Goal: Find specific page/section: Find specific page/section

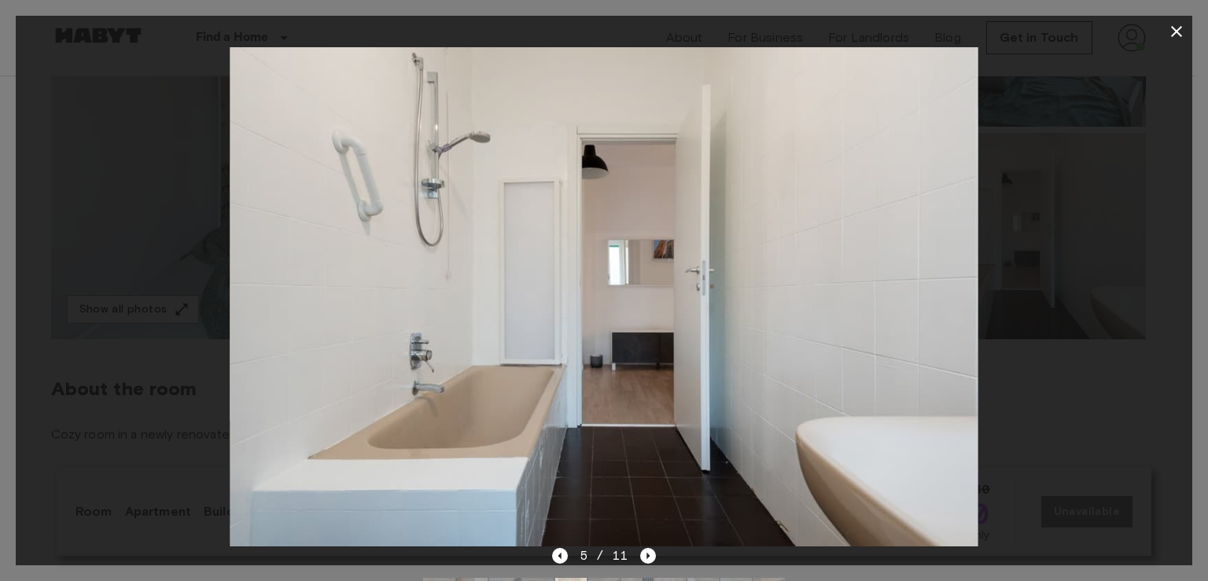
click at [558, 546] on div "5 / 11" at bounding box center [604, 555] width 105 height 19
click at [563, 556] on icon "Previous image" at bounding box center [560, 556] width 16 height 16
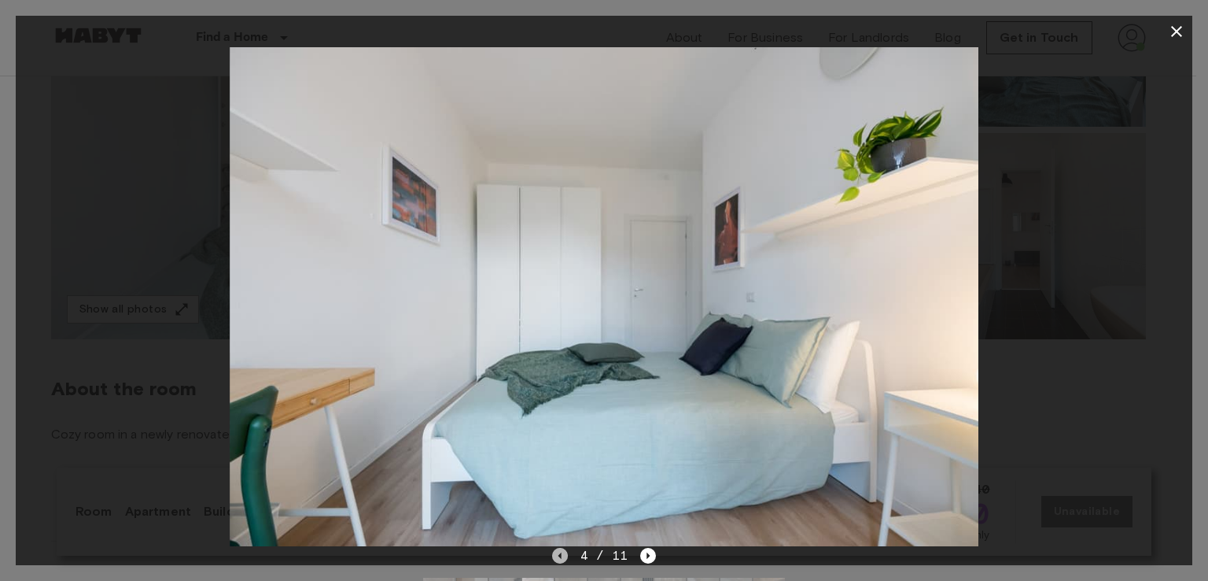
click at [563, 557] on icon "Previous image" at bounding box center [560, 556] width 16 height 16
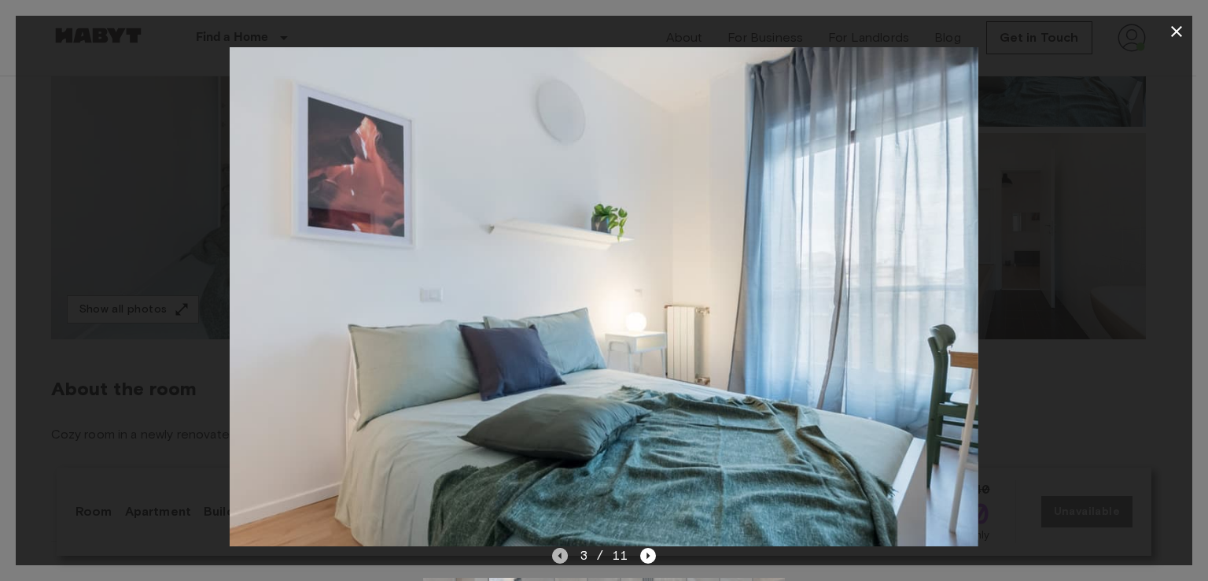
click at [563, 557] on icon "Previous image" at bounding box center [560, 556] width 16 height 16
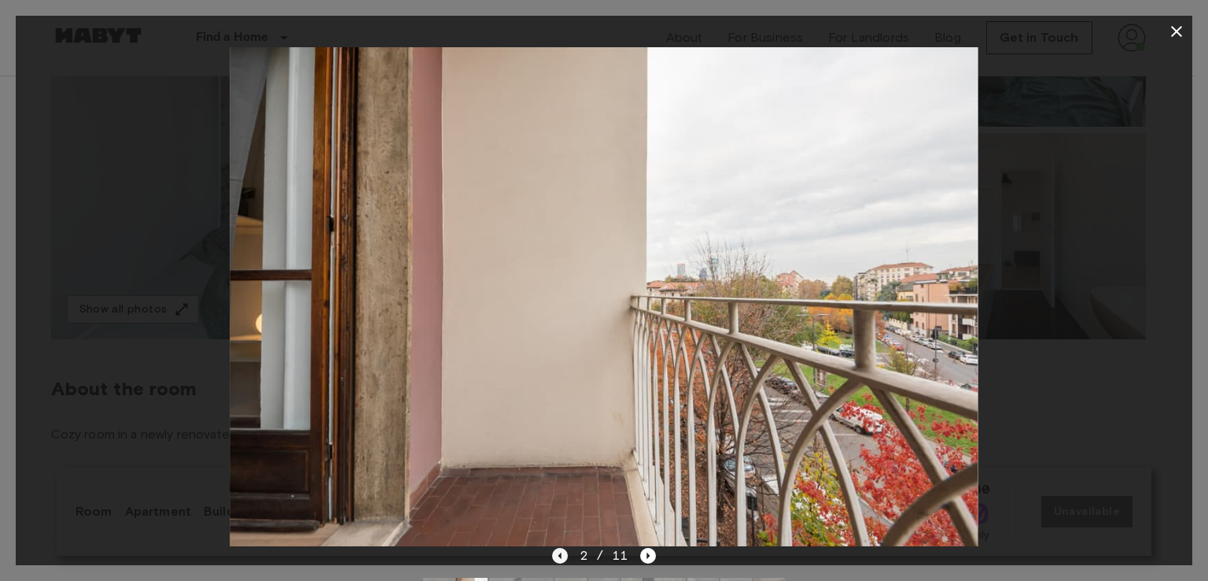
click at [566, 551] on icon "Previous image" at bounding box center [560, 556] width 16 height 16
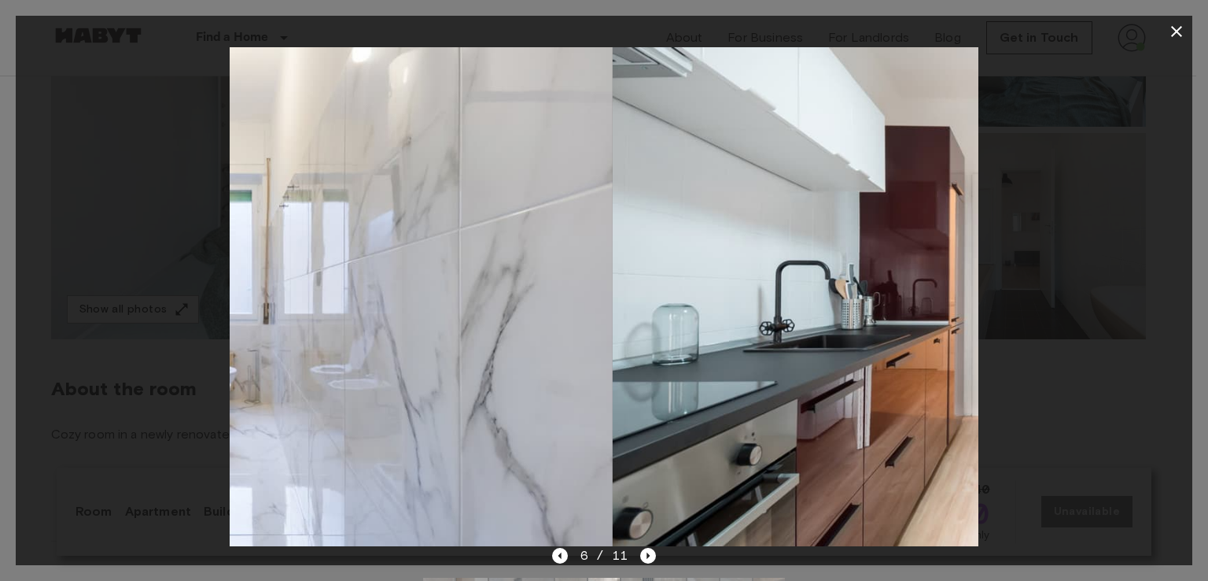
scroll to position [0, 2230]
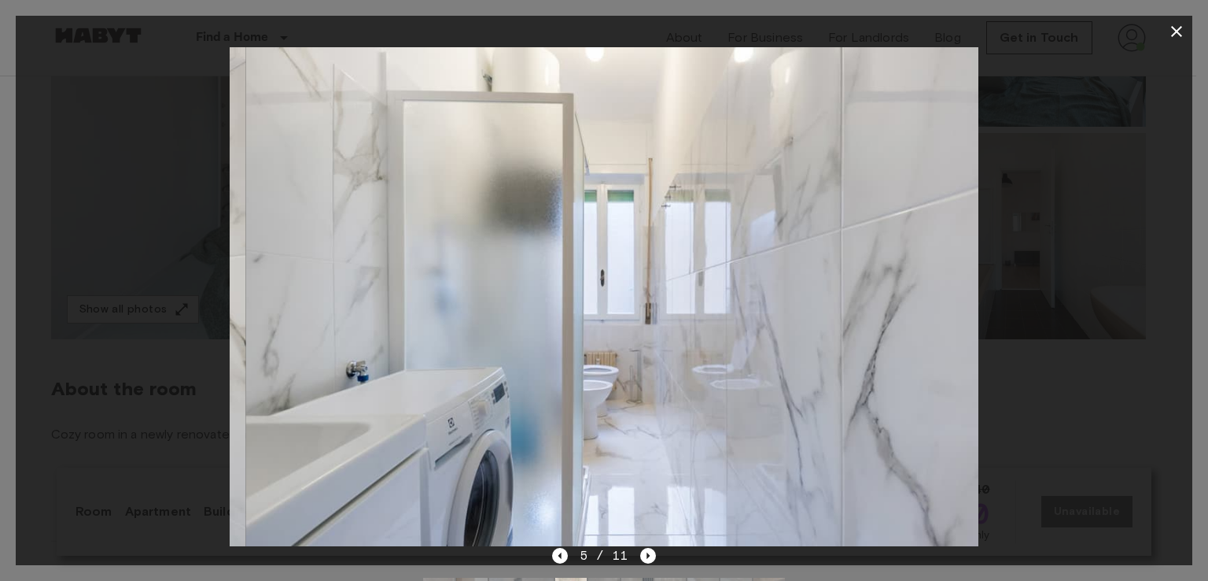
click at [41, 277] on div at bounding box center [604, 296] width 1177 height 499
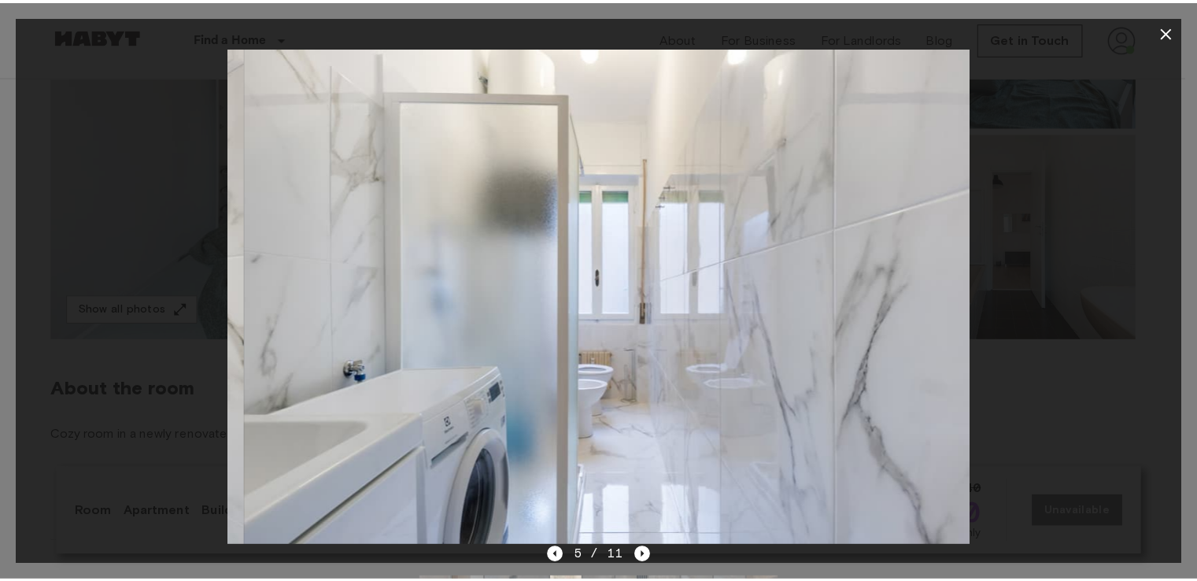
scroll to position [0, 0]
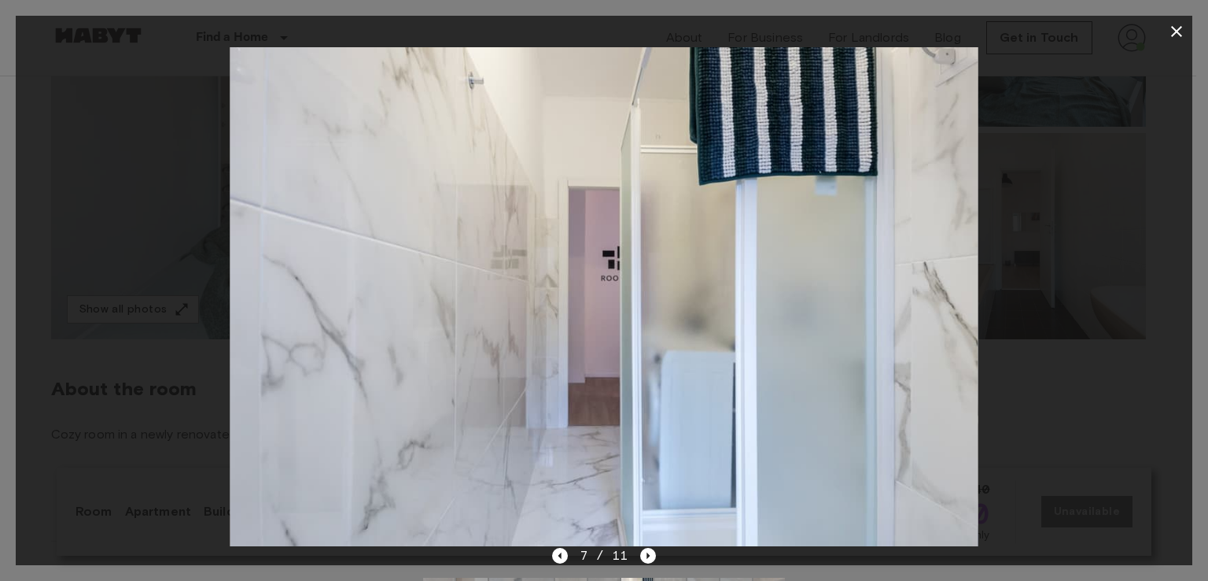
click at [1049, 129] on div at bounding box center [604, 296] width 1177 height 499
click at [153, 163] on div at bounding box center [604, 296] width 1177 height 499
click at [1172, 35] on icon "button" at bounding box center [1176, 31] width 11 height 11
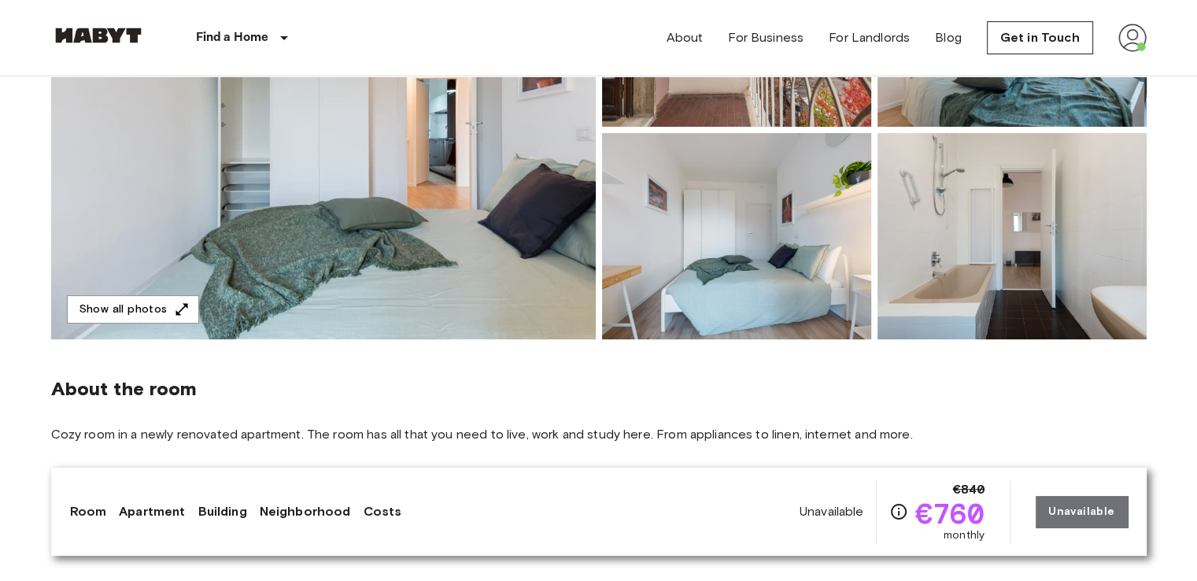
click at [612, 225] on img at bounding box center [736, 236] width 269 height 206
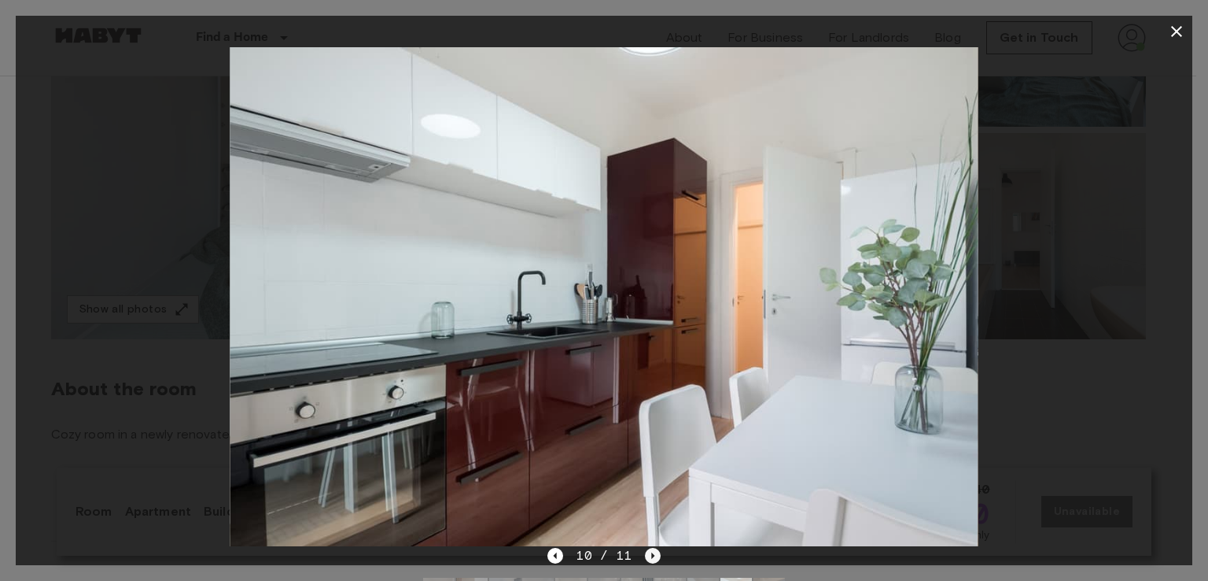
click at [651, 558] on icon "Next image" at bounding box center [653, 556] width 16 height 16
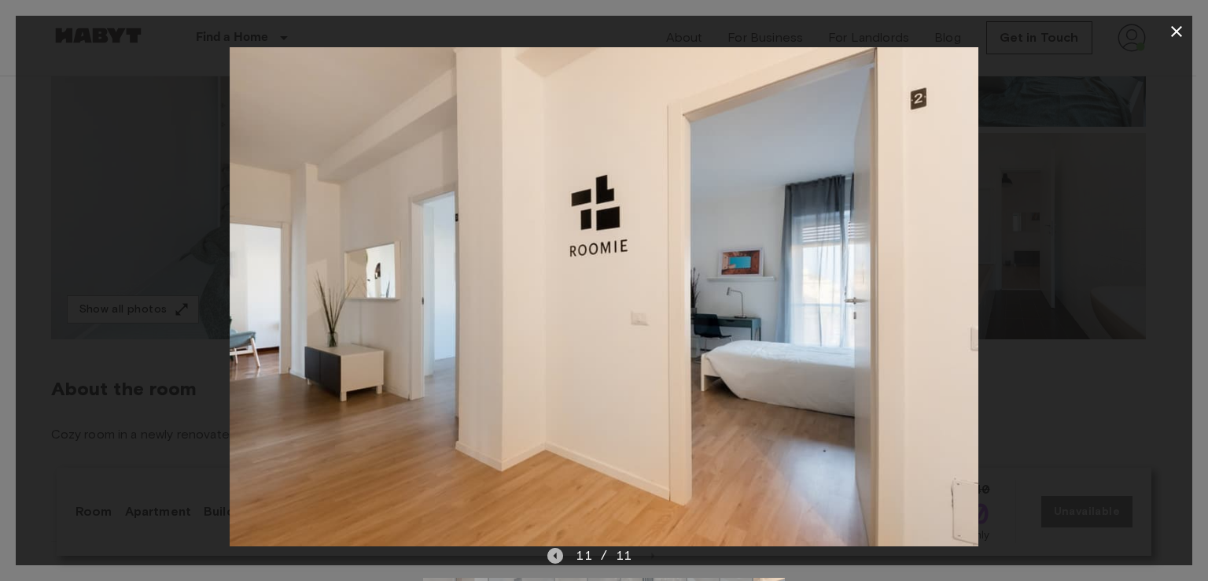
click at [556, 560] on icon "Previous image" at bounding box center [556, 556] width 16 height 16
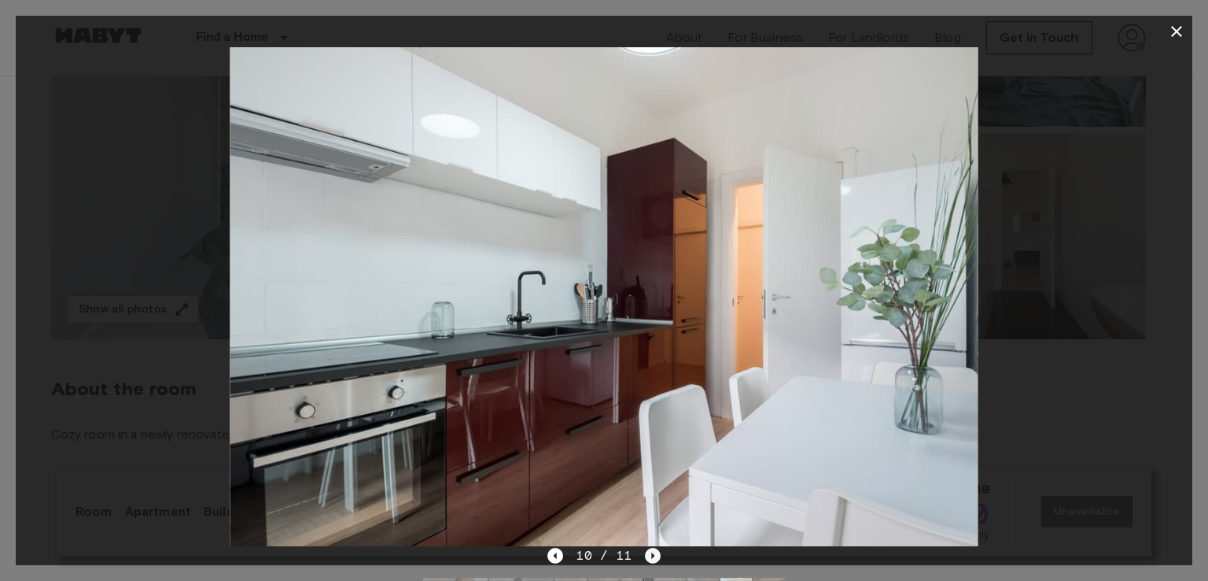
click at [652, 555] on icon "Next image" at bounding box center [652, 555] width 3 height 6
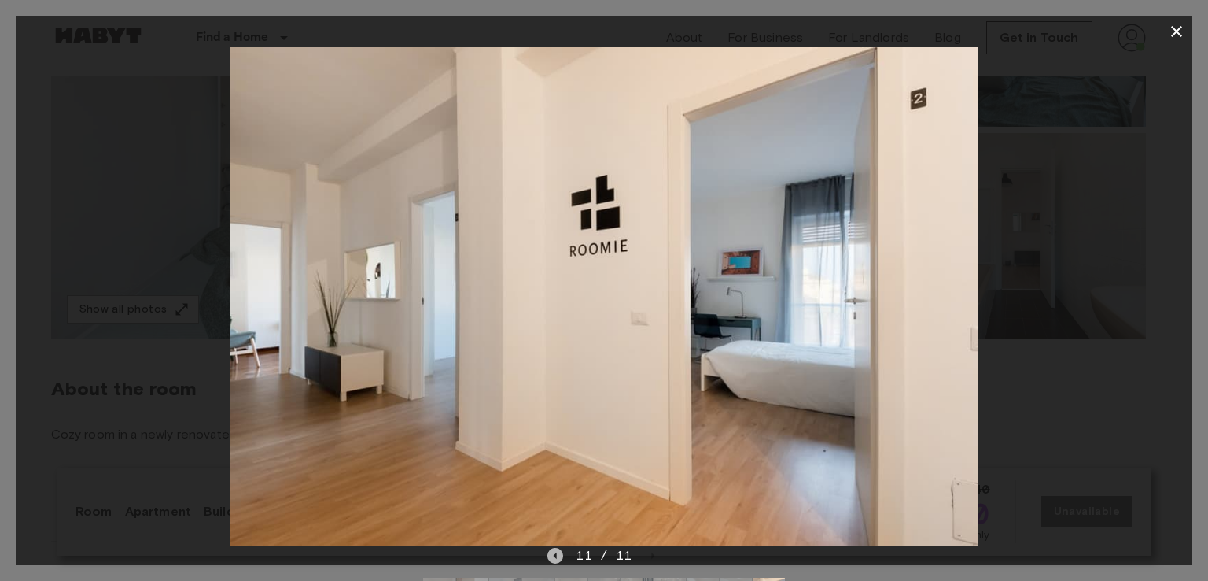
click at [556, 559] on icon "Previous image" at bounding box center [556, 556] width 16 height 16
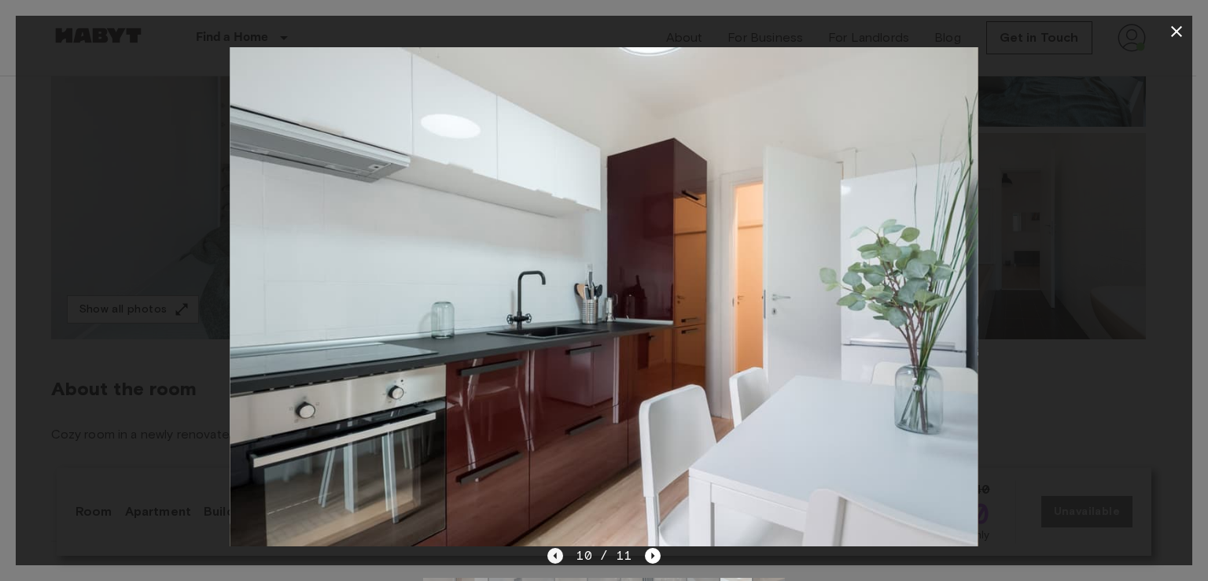
click at [556, 559] on icon "Previous image" at bounding box center [556, 556] width 16 height 16
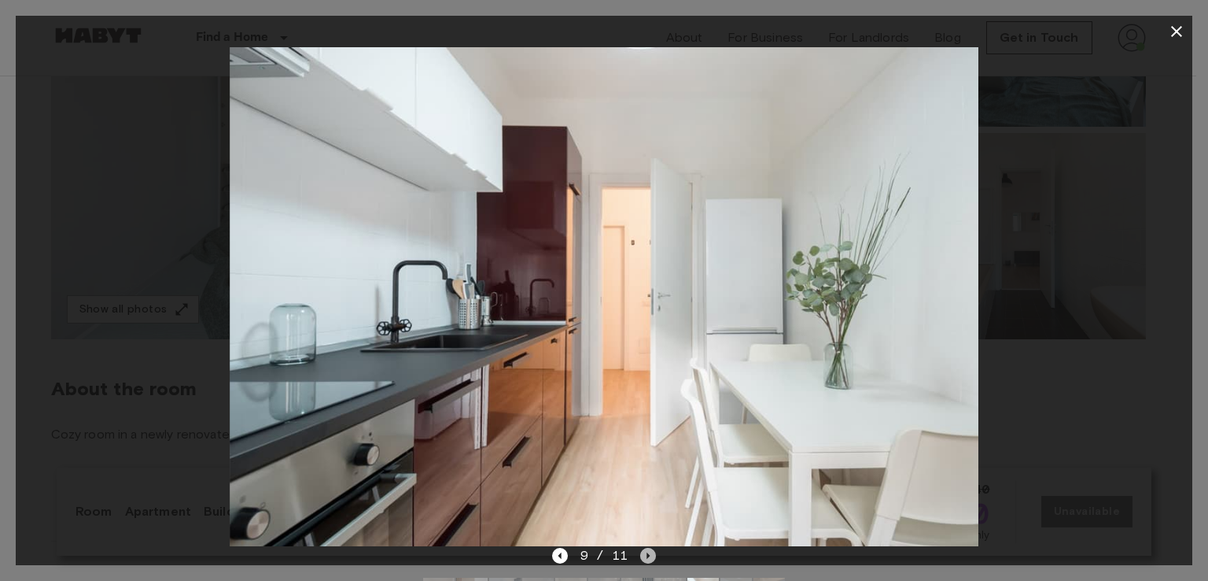
click at [655, 555] on icon "Next image" at bounding box center [648, 556] width 16 height 16
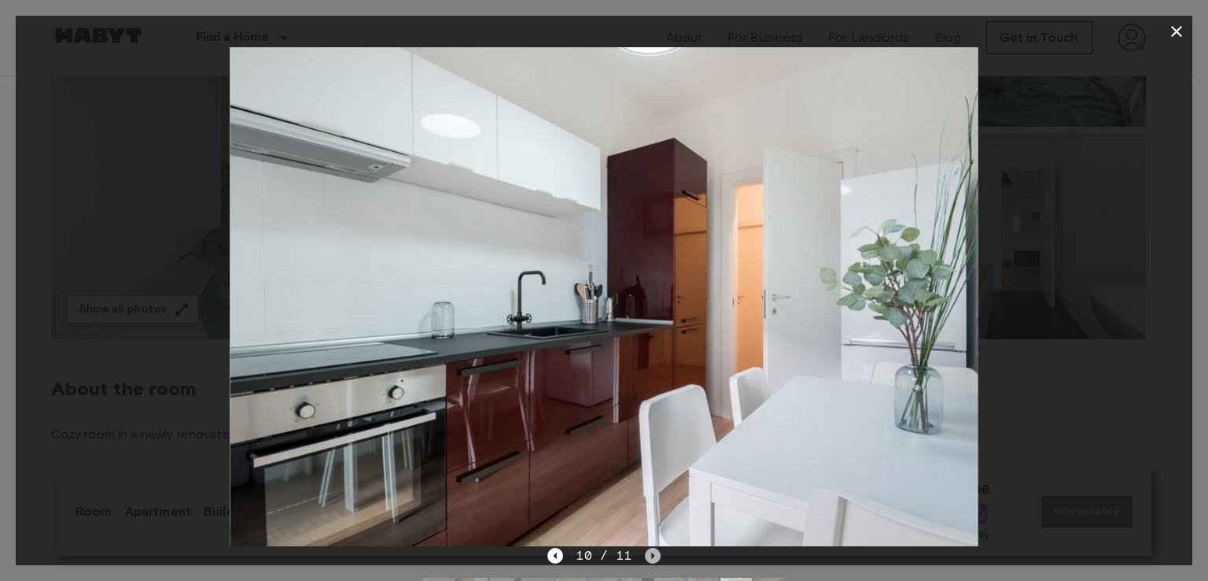
click at [654, 555] on icon "Next image" at bounding box center [653, 556] width 16 height 16
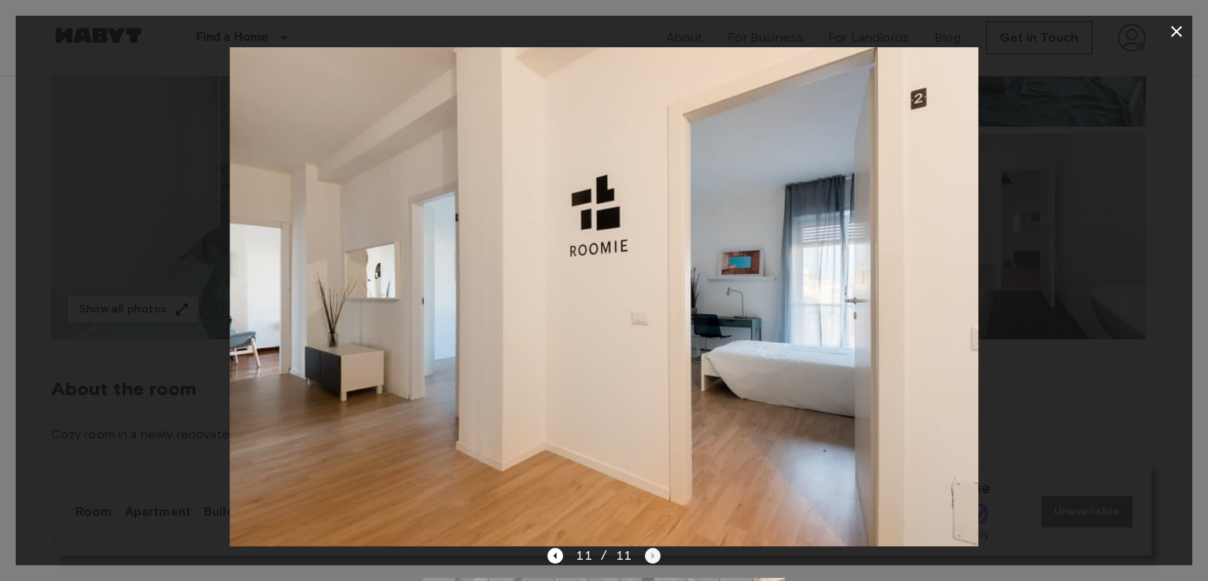
click at [654, 555] on div "11 / 11" at bounding box center [604, 555] width 113 height 19
click at [179, 392] on div at bounding box center [604, 296] width 1177 height 499
click at [1177, 28] on icon "button" at bounding box center [1176, 31] width 19 height 19
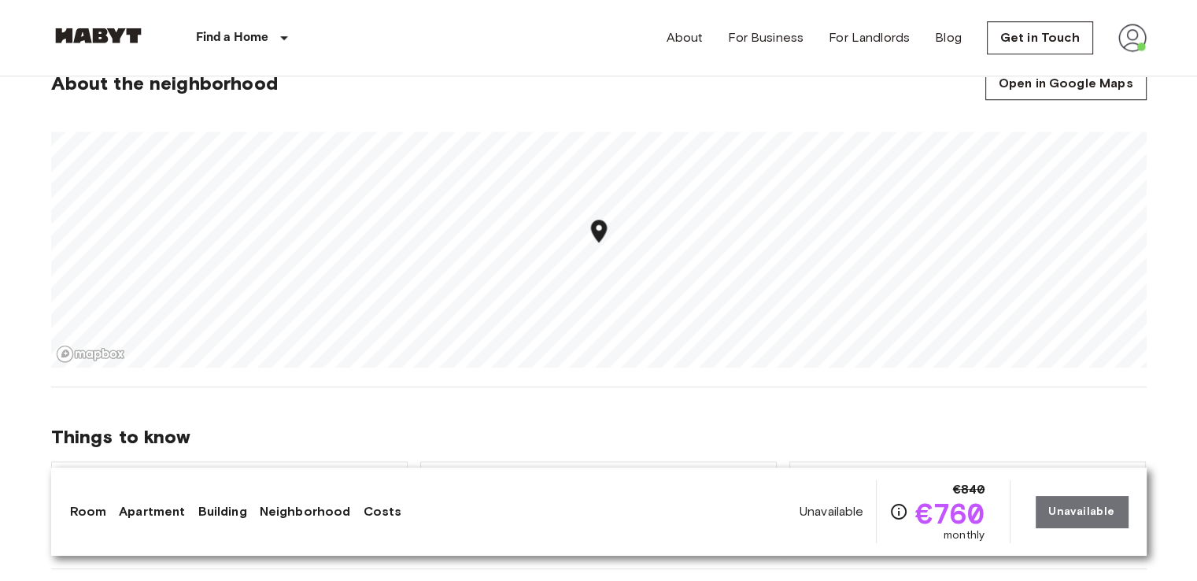
scroll to position [1375, 0]
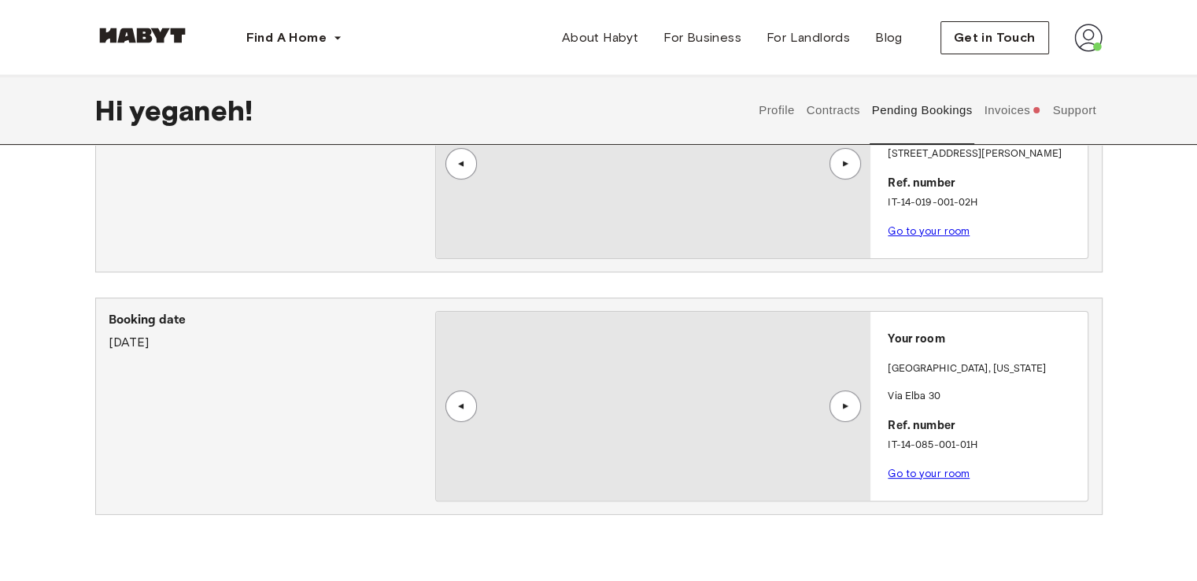
scroll to position [396, 0]
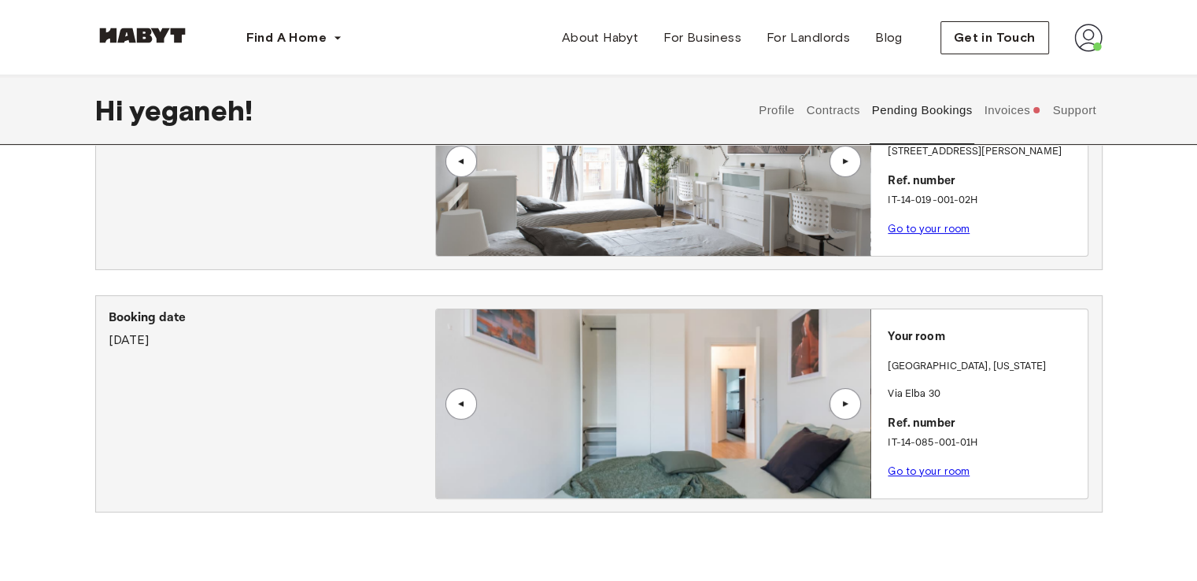
click at [846, 405] on div "▲" at bounding box center [845, 403] width 16 height 9
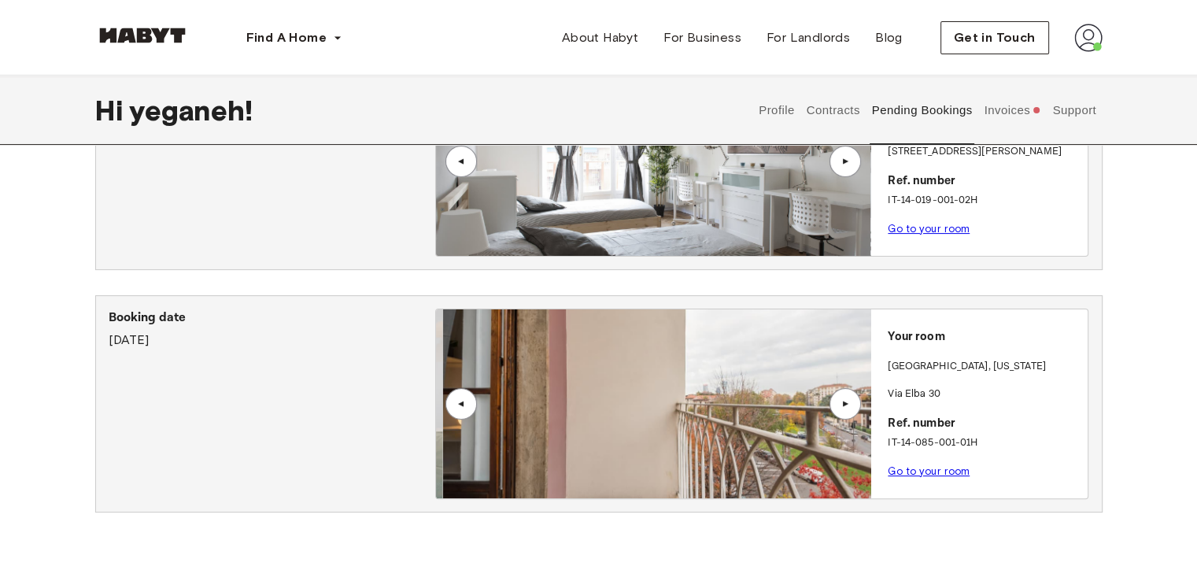
click at [846, 405] on div "▲" at bounding box center [845, 403] width 16 height 9
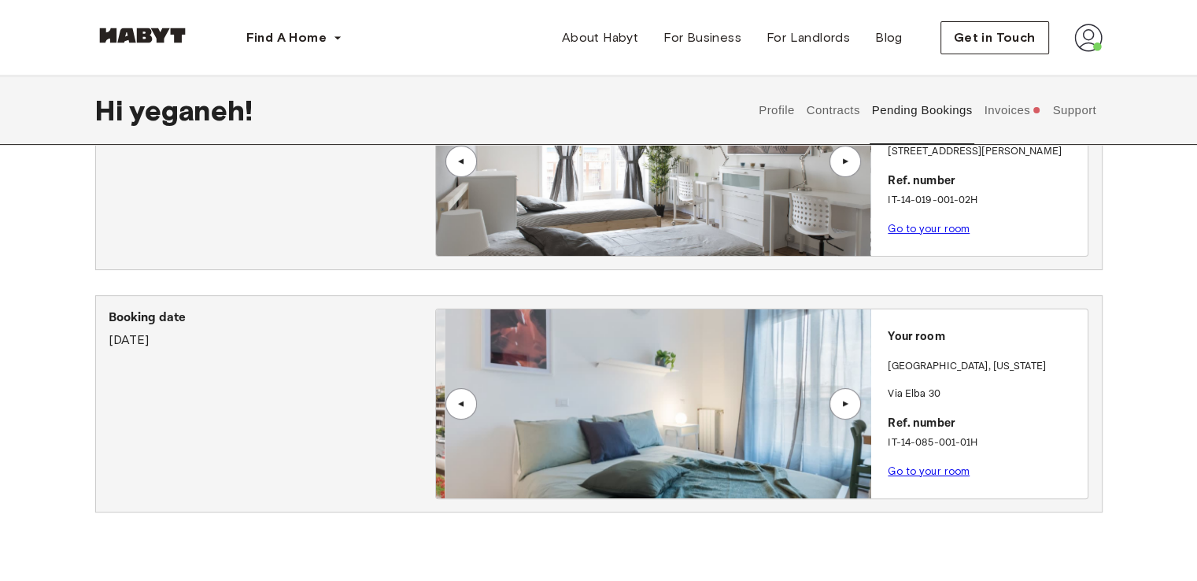
click at [846, 405] on div "▲" at bounding box center [845, 403] width 16 height 9
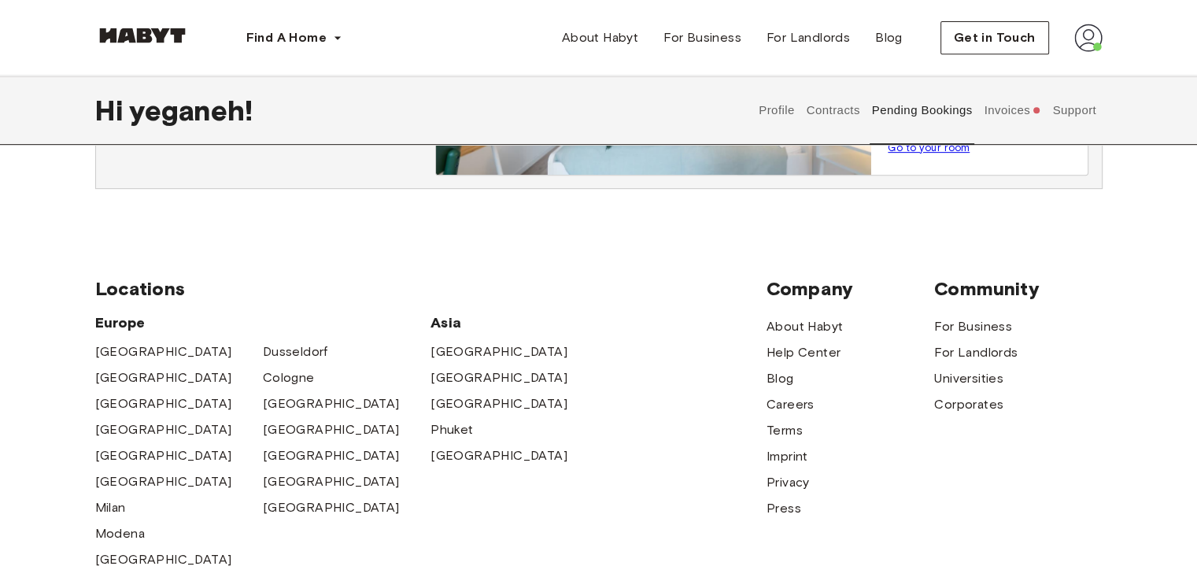
scroll to position [508, 0]
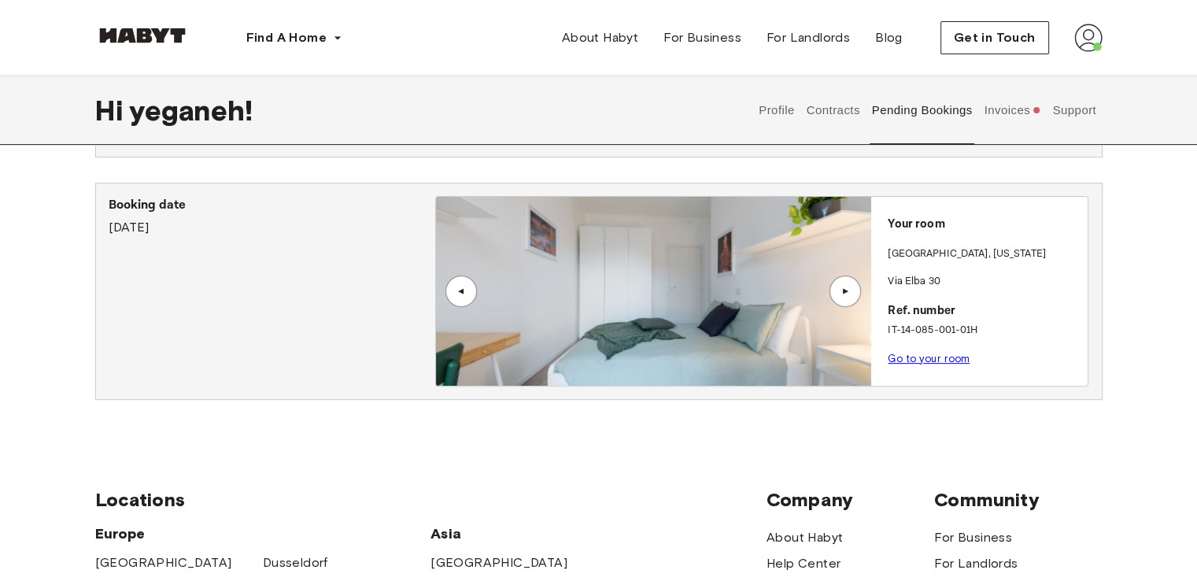
click at [843, 287] on div "▲" at bounding box center [845, 290] width 16 height 9
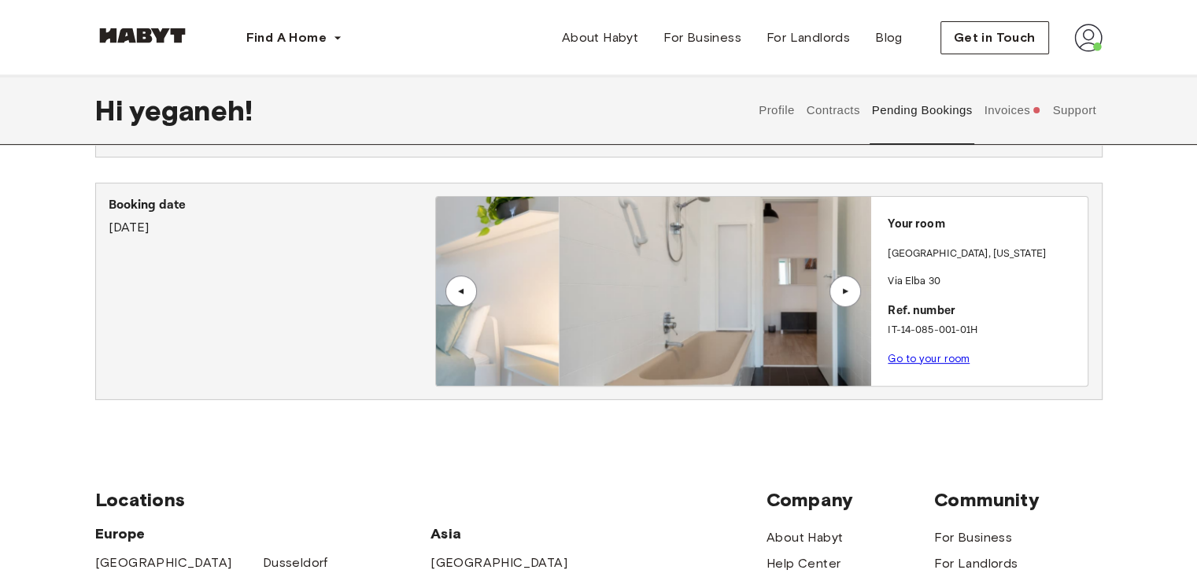
click at [843, 287] on div "▲" at bounding box center [845, 290] width 16 height 9
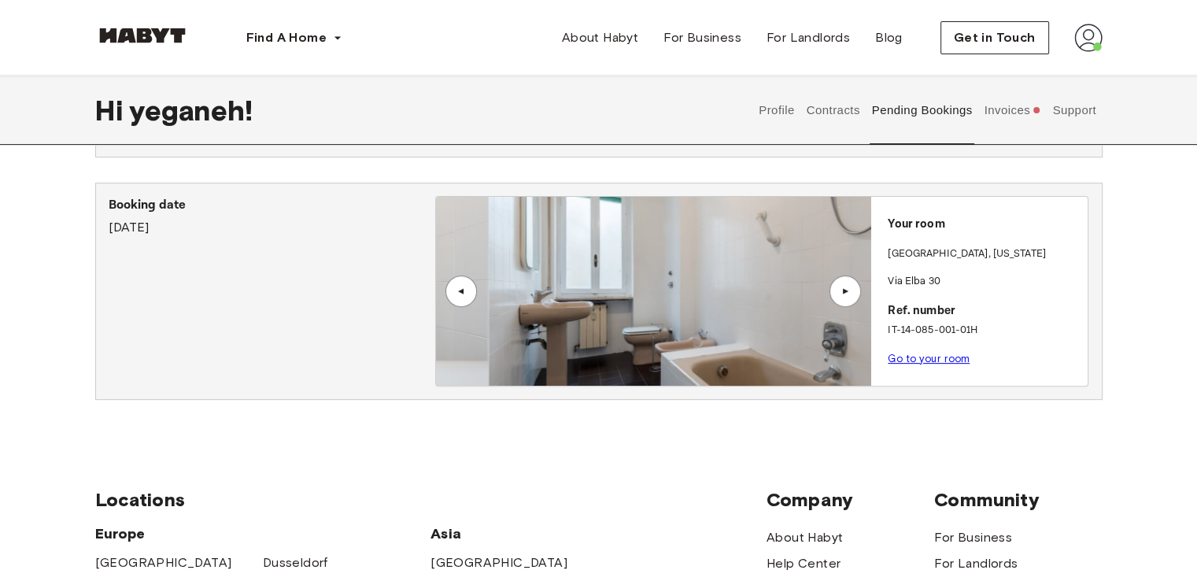
click at [843, 287] on div "▲" at bounding box center [845, 290] width 16 height 9
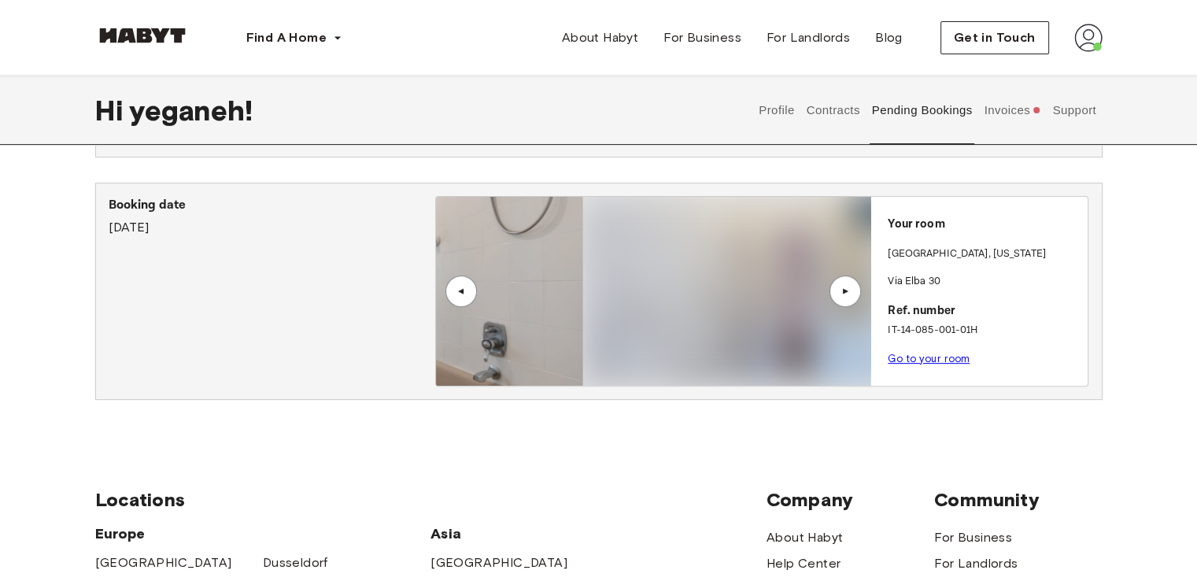
click at [843, 287] on div "▲" at bounding box center [845, 290] width 16 height 9
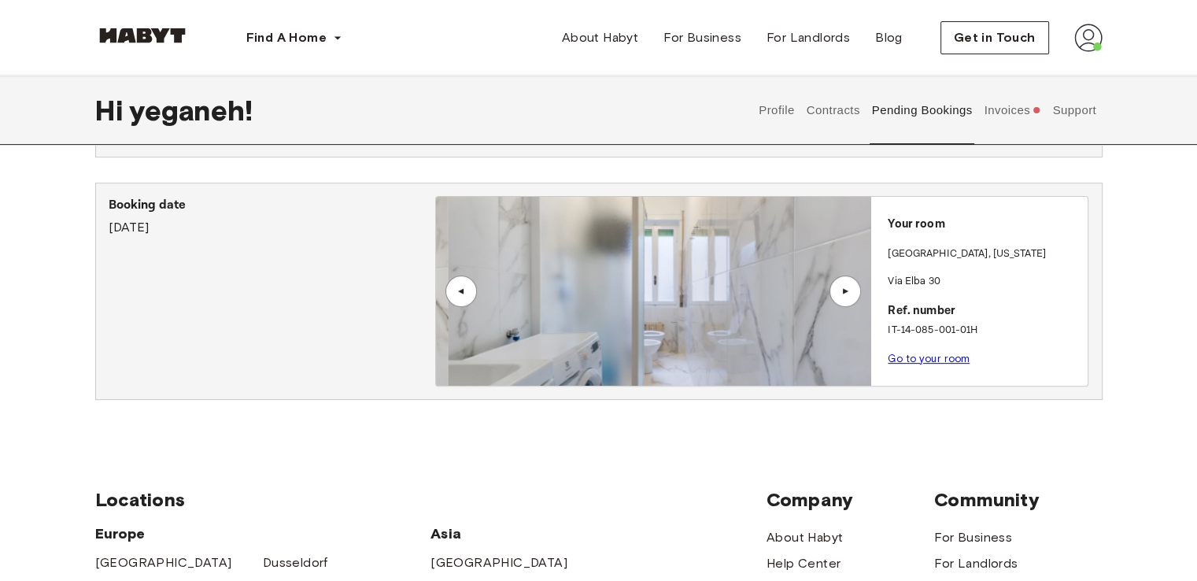
click at [843, 287] on div "▲" at bounding box center [845, 290] width 16 height 9
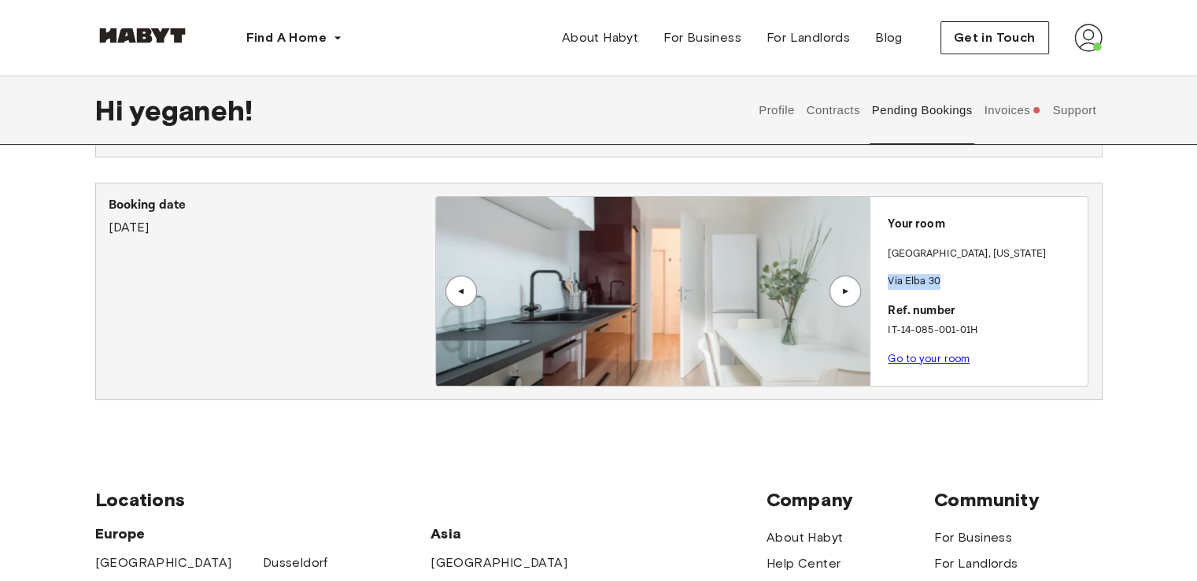
drag, startPoint x: 882, startPoint y: 283, endPoint x: 952, endPoint y: 281, distance: 70.1
click at [952, 281] on div "Your room MILAN , Washington Via Elba 30 Ref. number IT-14-085-001-01H Go to yo…" at bounding box center [978, 286] width 217 height 179
copy p "Via Elba 30"
